Goal: Find specific page/section: Find specific page/section

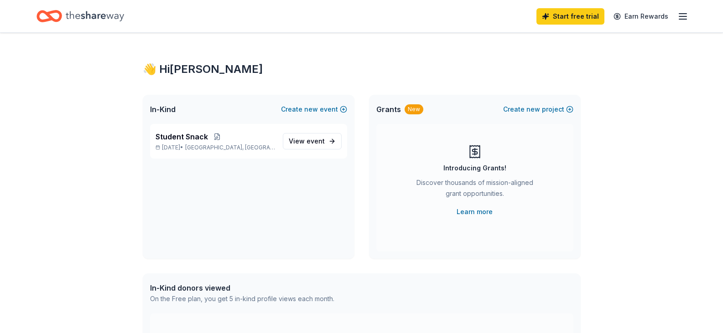
click at [233, 201] on div "Student Snack [DATE] • [GEOGRAPHIC_DATA], [GEOGRAPHIC_DATA] View event" at bounding box center [249, 191] width 212 height 135
click at [327, 142] on link "View event" at bounding box center [312, 141] width 59 height 16
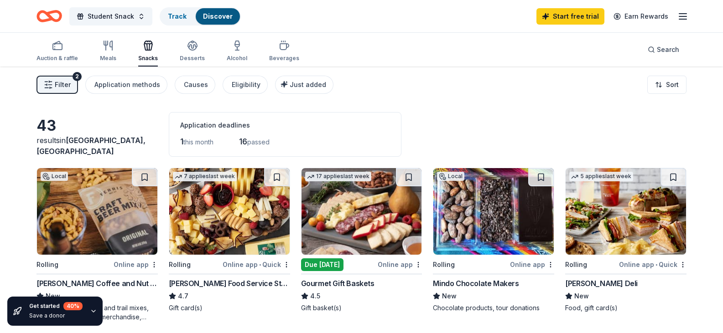
click at [199, 144] on span "this month" at bounding box center [198, 142] width 30 height 8
click at [197, 125] on div "Application deadlines" at bounding box center [285, 125] width 210 height 11
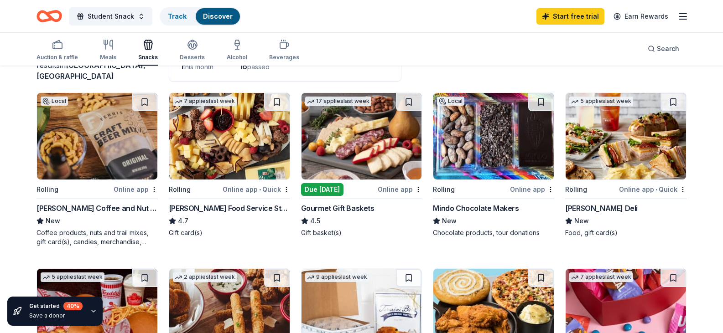
scroll to position [91, 0]
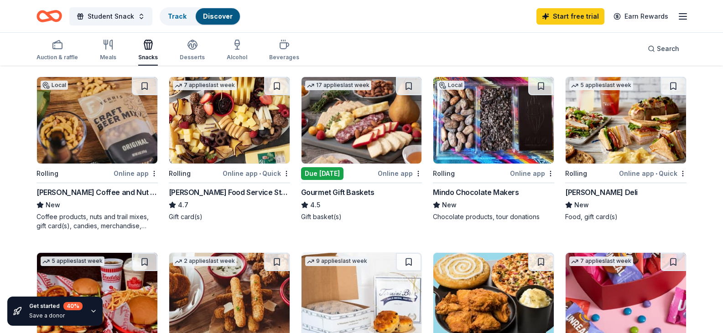
click at [610, 141] on img at bounding box center [625, 120] width 120 height 87
click at [92, 309] on icon "button" at bounding box center [93, 311] width 7 height 7
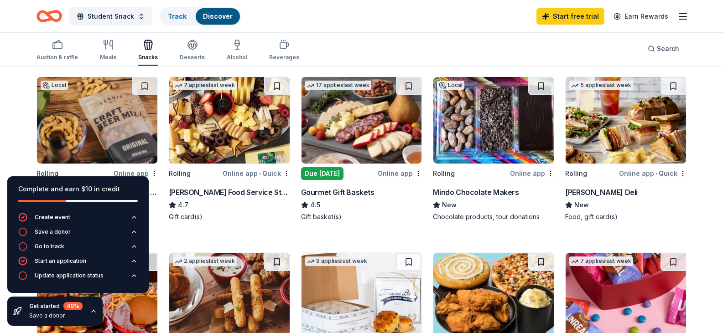
click at [88, 313] on div "Get started 40 % Save a donor" at bounding box center [54, 311] width 95 height 29
click at [93, 311] on icon "button" at bounding box center [93, 311] width 7 height 7
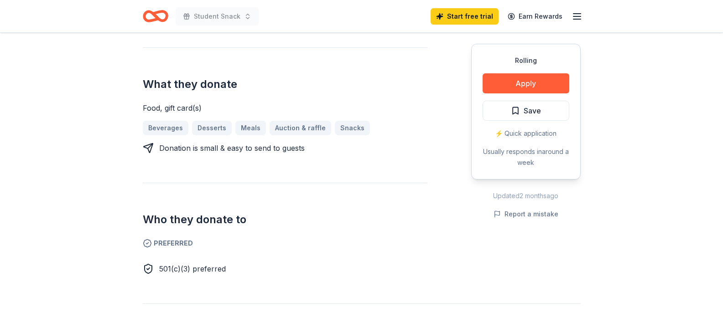
scroll to position [410, 0]
